Goal: Task Accomplishment & Management: Manage account settings

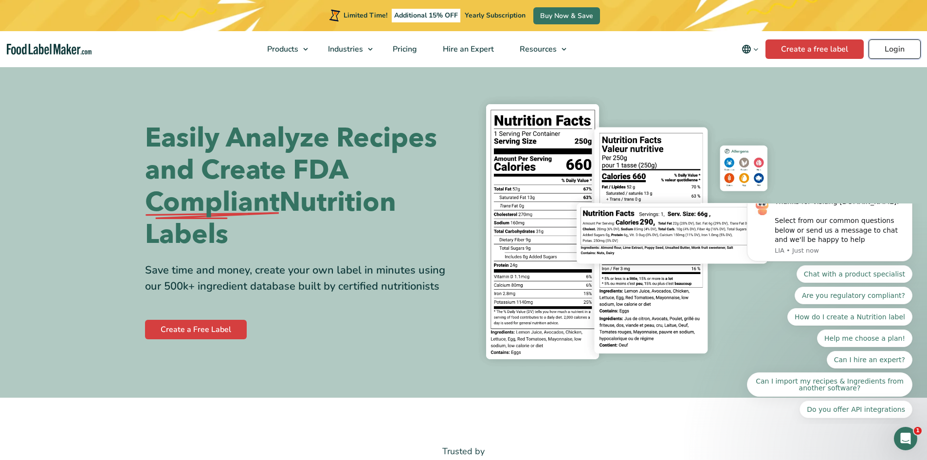
click at [893, 51] on link "Login" at bounding box center [895, 48] width 52 height 19
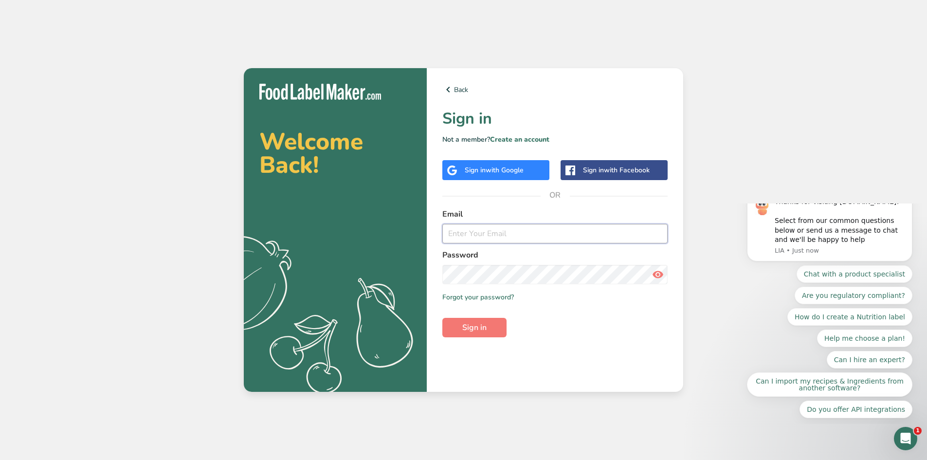
click at [494, 236] on input "email" at bounding box center [555, 233] width 225 height 19
type input "richardallentch@gmail.com"
click at [665, 278] on span at bounding box center [657, 274] width 19 height 19
click at [483, 326] on span "Sign in" at bounding box center [474, 328] width 24 height 12
click at [488, 295] on link "Forgot your password?" at bounding box center [479, 297] width 72 height 10
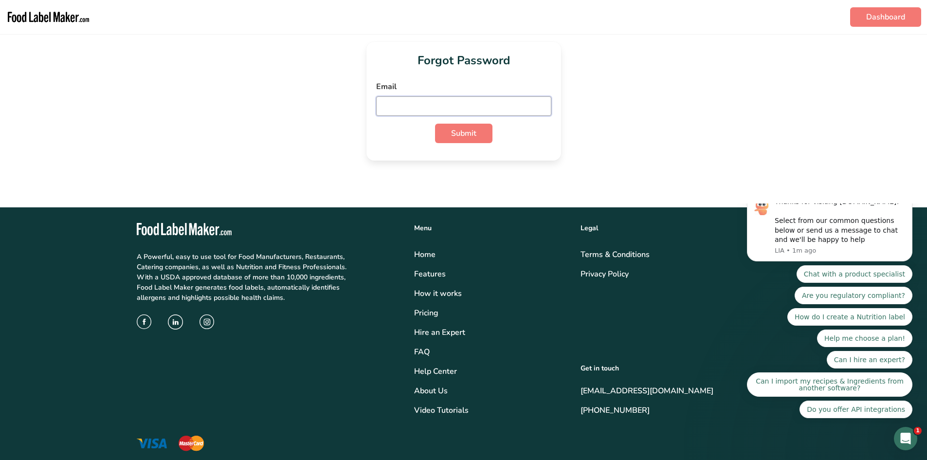
click at [406, 101] on input "email" at bounding box center [463, 105] width 175 height 19
type input "richardallentch@gmail.com"
click at [429, 105] on input "richardallentch@gmail.com" at bounding box center [463, 105] width 175 height 19
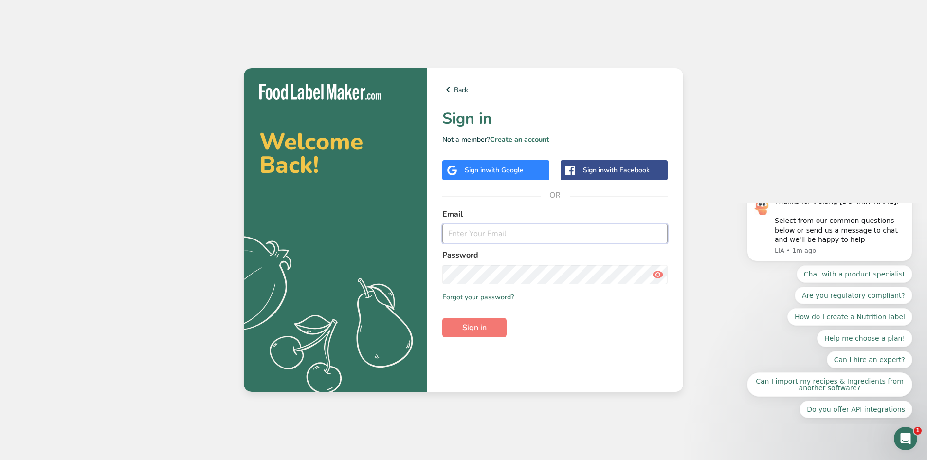
click at [485, 232] on input "email" at bounding box center [555, 233] width 225 height 19
click at [496, 233] on input "richardallentch@gmail.com" at bounding box center [555, 233] width 225 height 19
type input "[EMAIL_ADDRESS][DOMAIN_NAME]"
click at [467, 328] on span "Sign in" at bounding box center [474, 328] width 24 height 12
click at [480, 292] on link "Forgot your password?" at bounding box center [479, 297] width 72 height 10
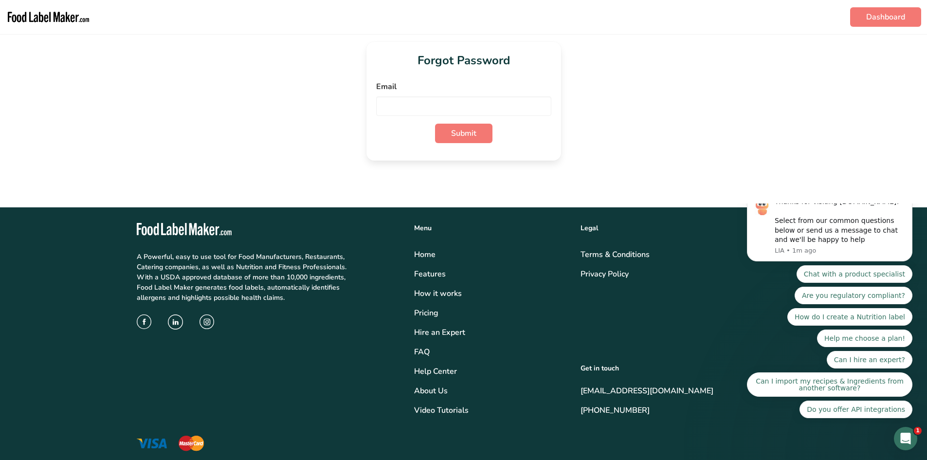
click at [411, 94] on div "Email" at bounding box center [463, 98] width 175 height 35
click at [412, 108] on input "email" at bounding box center [463, 105] width 175 height 19
click at [433, 105] on input "richardallentch@gmail.com" at bounding box center [463, 105] width 175 height 19
type input "[EMAIL_ADDRESS][DOMAIN_NAME]"
click at [472, 134] on span "Submit" at bounding box center [463, 134] width 25 height 12
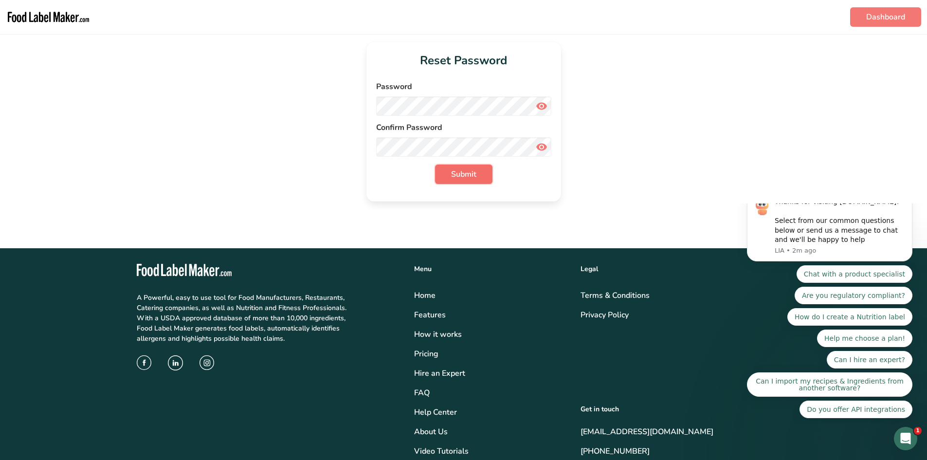
click at [462, 177] on span "Submit" at bounding box center [463, 174] width 25 height 12
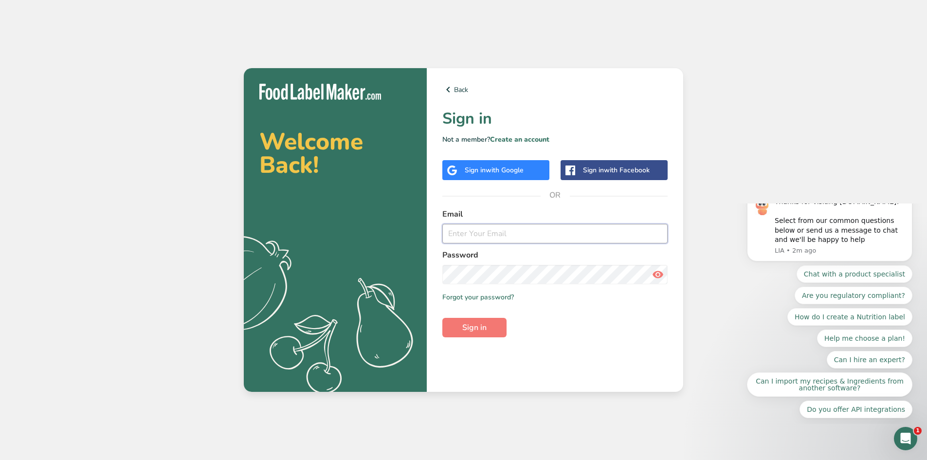
click at [477, 230] on input "email" at bounding box center [555, 233] width 225 height 19
type input "[EMAIL_ADDRESS][DOMAIN_NAME]"
click at [466, 329] on span "Sign in" at bounding box center [474, 328] width 24 height 12
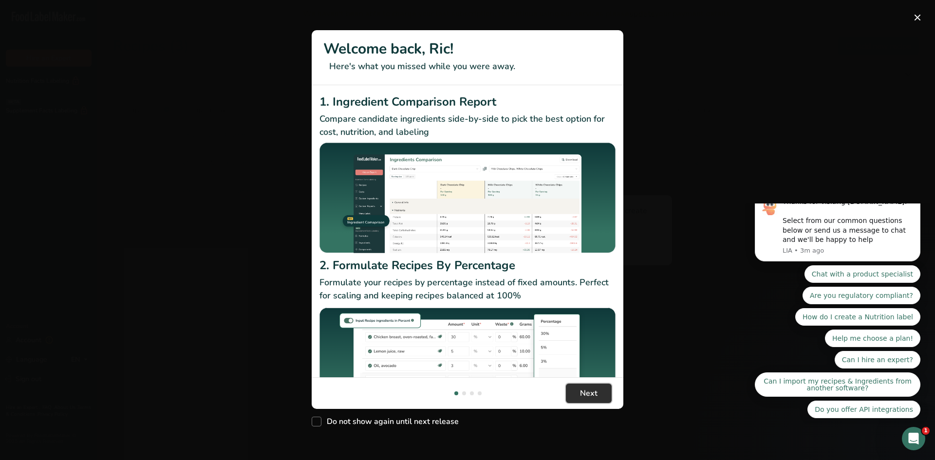
click at [585, 392] on span "Next" at bounding box center [589, 393] width 18 height 12
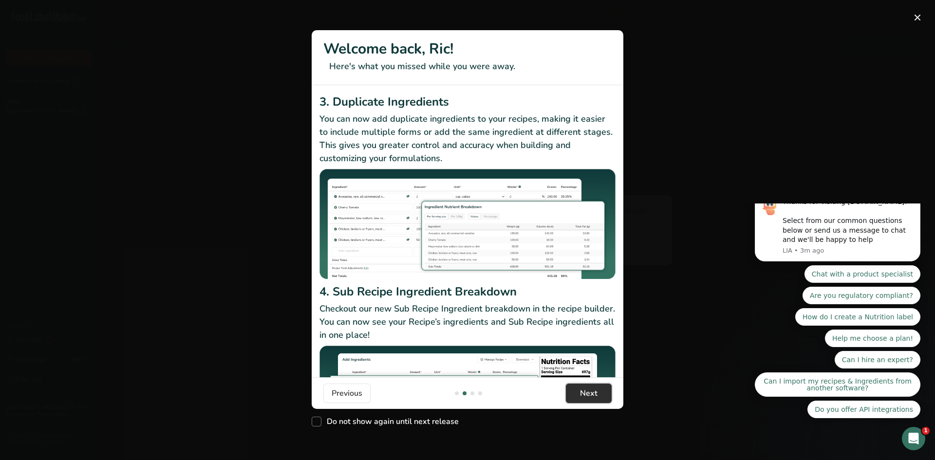
click at [585, 392] on span "Next" at bounding box center [589, 393] width 18 height 12
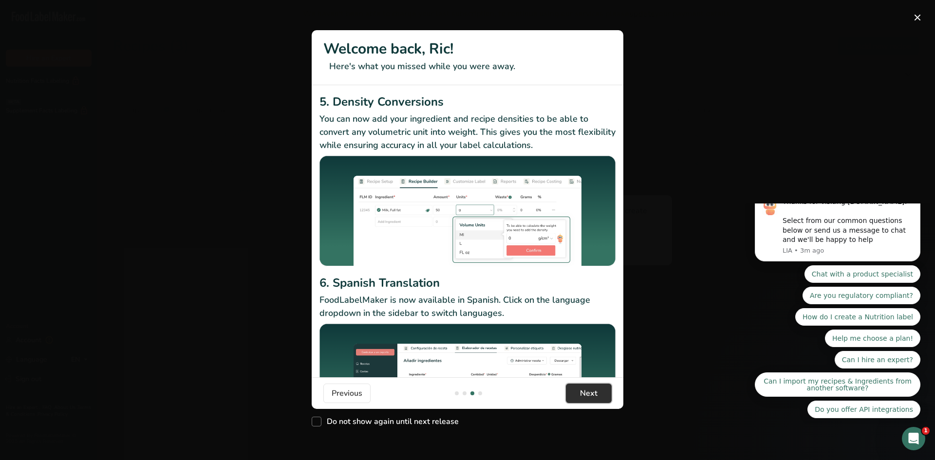
click at [585, 392] on span "Next" at bounding box center [589, 393] width 18 height 12
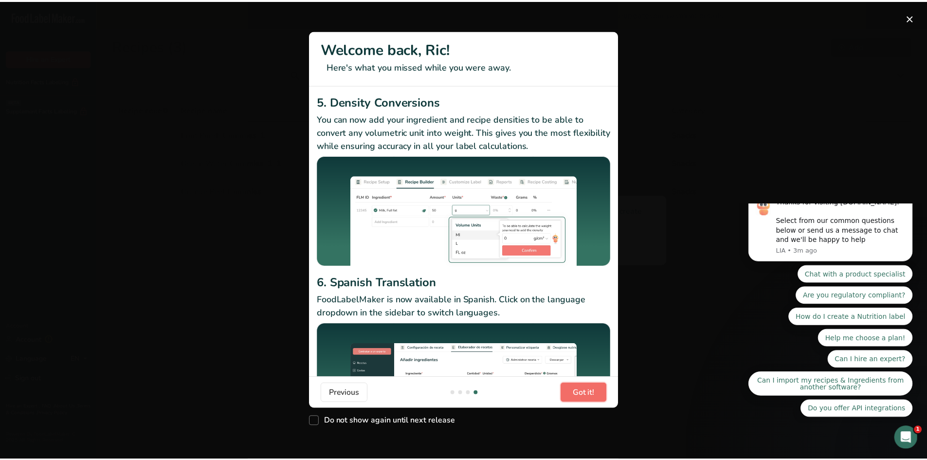
scroll to position [0, 935]
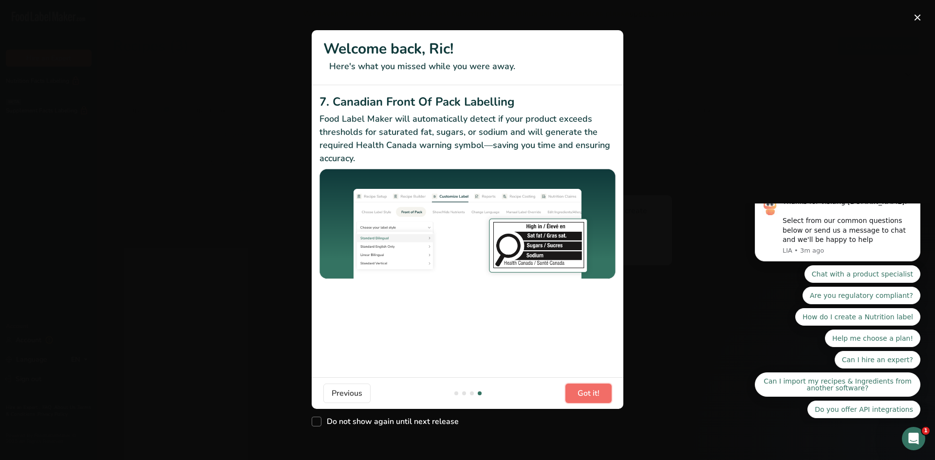
click at [585, 392] on span "Got it!" at bounding box center [588, 393] width 22 height 12
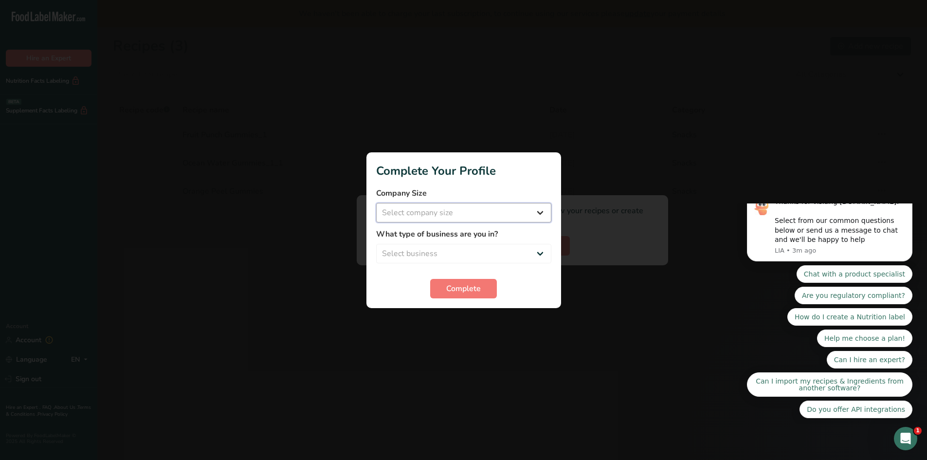
click at [538, 214] on select "Select company size Fewer than 10 Employees 10 to 50 Employees 51 to 500 Employ…" at bounding box center [463, 212] width 175 height 19
select select "1"
click at [376, 203] on select "Select company size Fewer than 10 Employees 10 to 50 Employees 51 to 500 Employ…" at bounding box center [463, 212] width 175 height 19
click at [539, 251] on select "Select business Packaged Food Manufacturer Restaurant & Cafe Bakery Meal Plans …" at bounding box center [463, 253] width 175 height 19
select select "1"
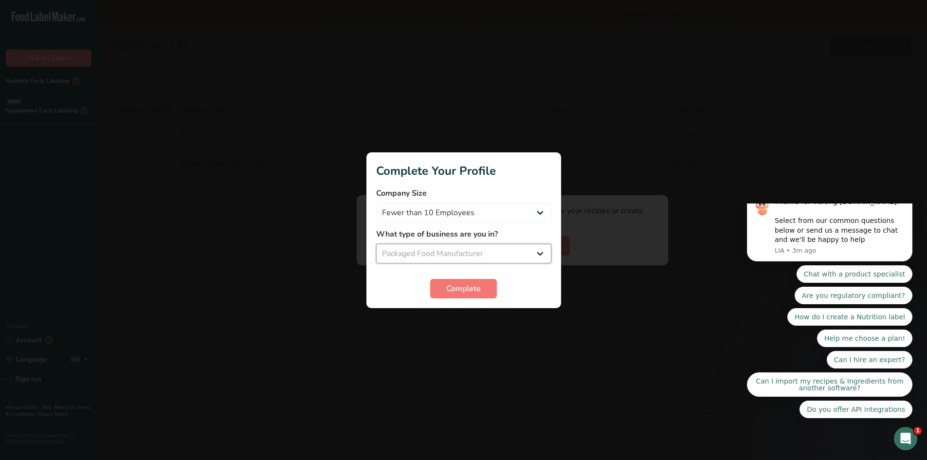
click at [376, 244] on select "Select business Packaged Food Manufacturer Restaurant & Cafe Bakery Meal Plans …" at bounding box center [463, 253] width 175 height 19
click at [465, 291] on span "Complete" at bounding box center [463, 289] width 35 height 12
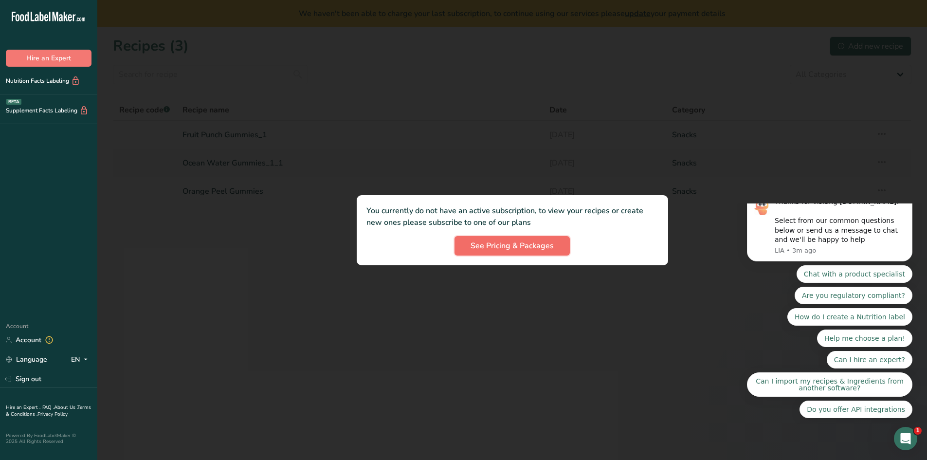
click at [522, 242] on span "See Pricing & Packages" at bounding box center [512, 246] width 83 height 12
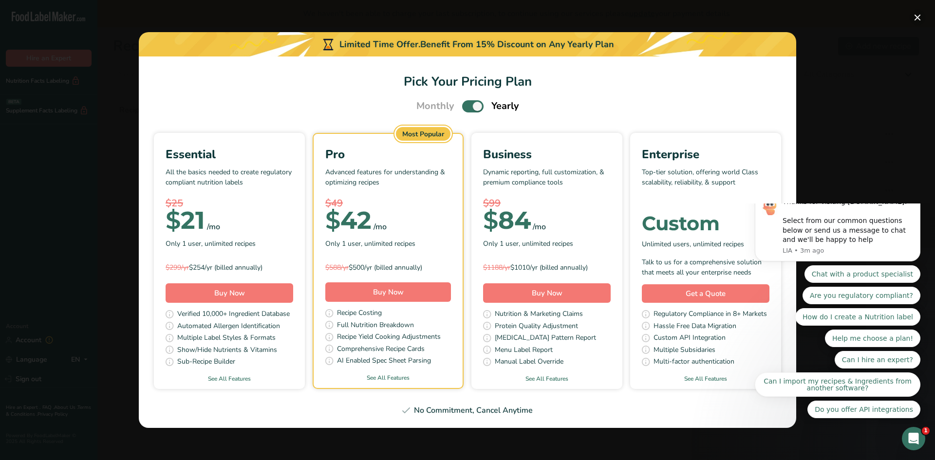
click at [915, 14] on button "Pick Your Pricing Plan Modal" at bounding box center [917, 18] width 16 height 16
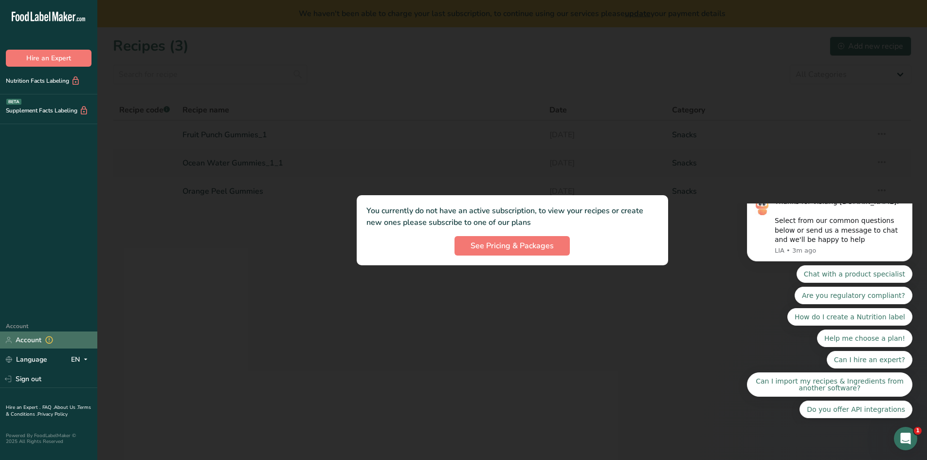
click at [25, 339] on link "Account" at bounding box center [48, 340] width 97 height 17
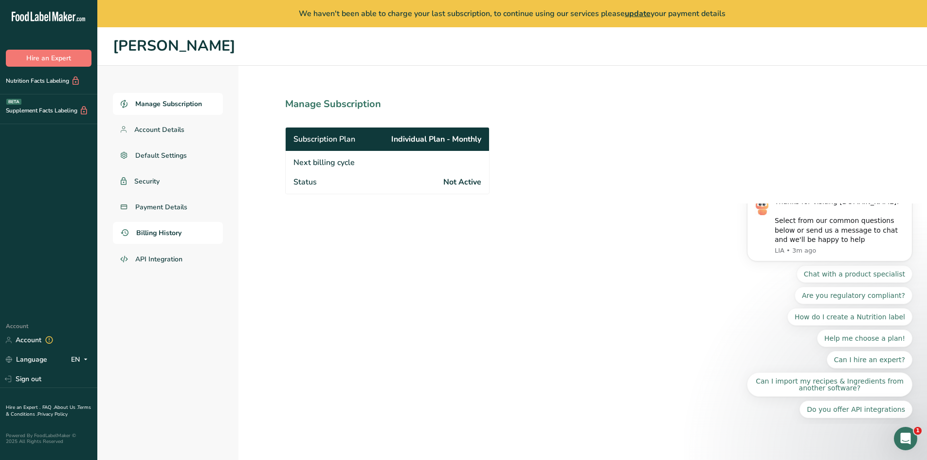
click at [162, 233] on span "Billing History" at bounding box center [158, 233] width 45 height 10
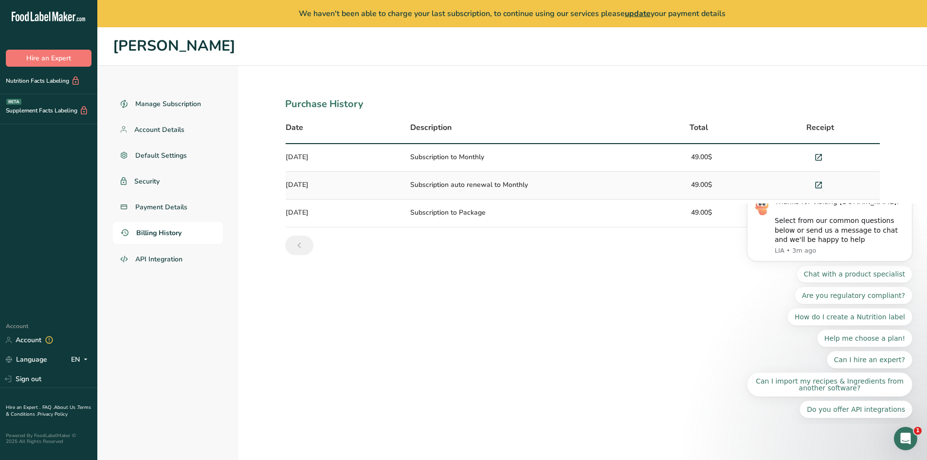
click at [618, 351] on section "Purchase History Date Description Total Receipt [DATE] Subscription to Monthly …" at bounding box center [583, 277] width 689 height 422
click at [910, 196] on icon "Dismiss notification" at bounding box center [909, 193] width 5 height 5
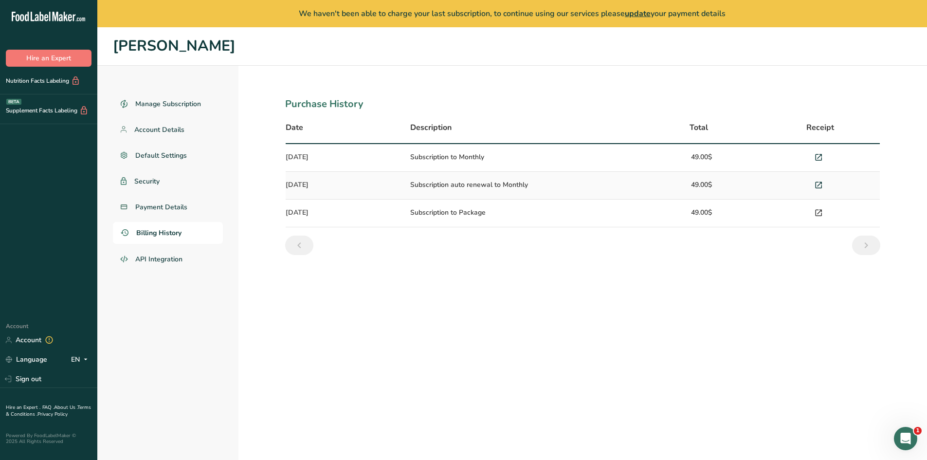
click at [821, 213] on icon at bounding box center [818, 213] width 9 height 14
click at [819, 211] on icon at bounding box center [818, 213] width 9 height 14
click at [823, 185] on icon at bounding box center [818, 186] width 9 height 14
click at [819, 158] on icon at bounding box center [818, 158] width 9 height 14
